Goal: Navigation & Orientation: Find specific page/section

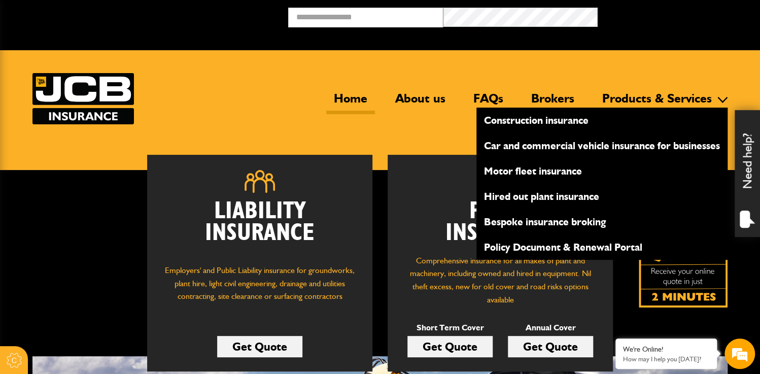
click at [533, 216] on link "Bespoke insurance broking" at bounding box center [601, 221] width 251 height 17
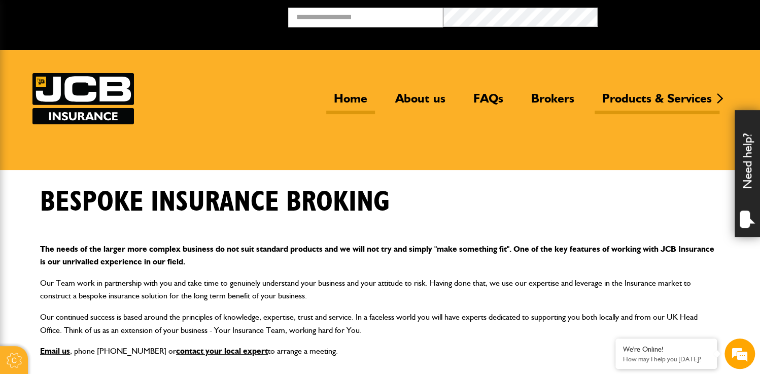
click at [357, 99] on link "Home" at bounding box center [350, 102] width 49 height 23
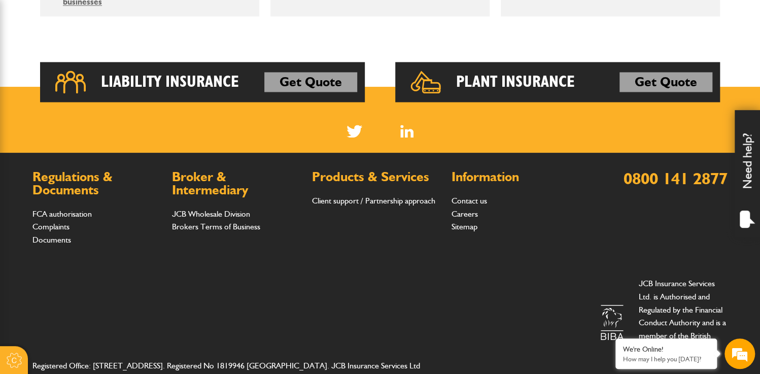
scroll to position [820, 0]
